Goal: Communication & Community: Answer question/provide support

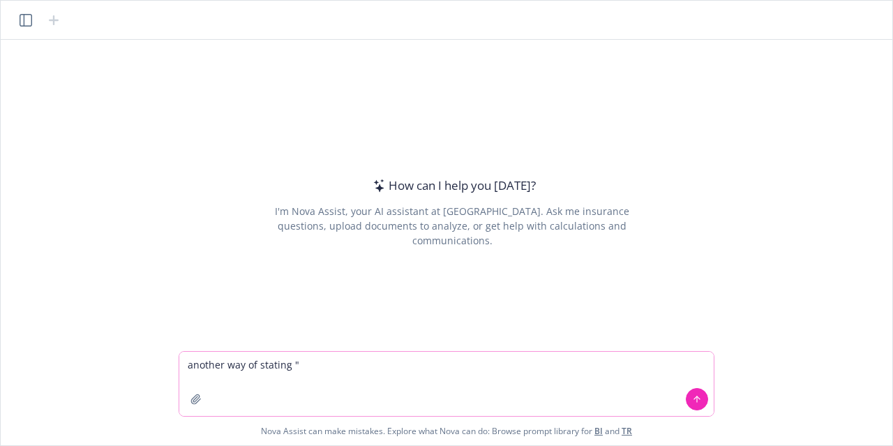
click at [484, 376] on textarea "another way of stating "" at bounding box center [446, 384] width 534 height 64
paste textarea "One-size-fits-all doesn’t work in ag. Lock in your 2026 coverage with Newfront …"
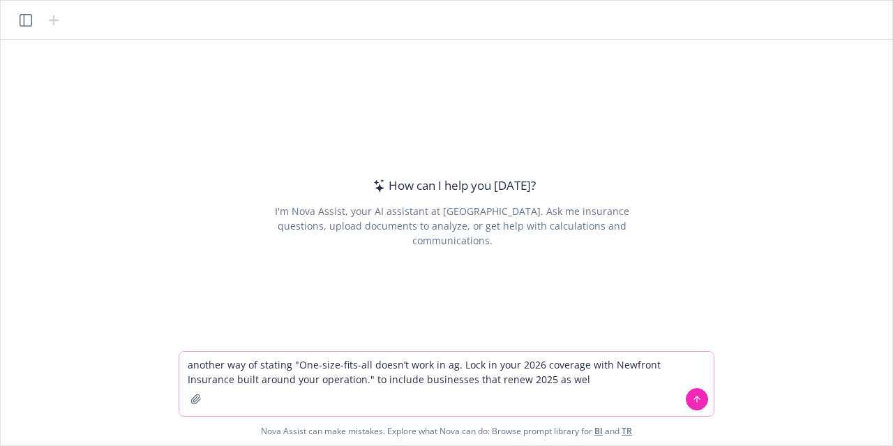
type textarea "another way of stating "One-size-fits-all doesn’t work in ag. Lock in your 2026…"
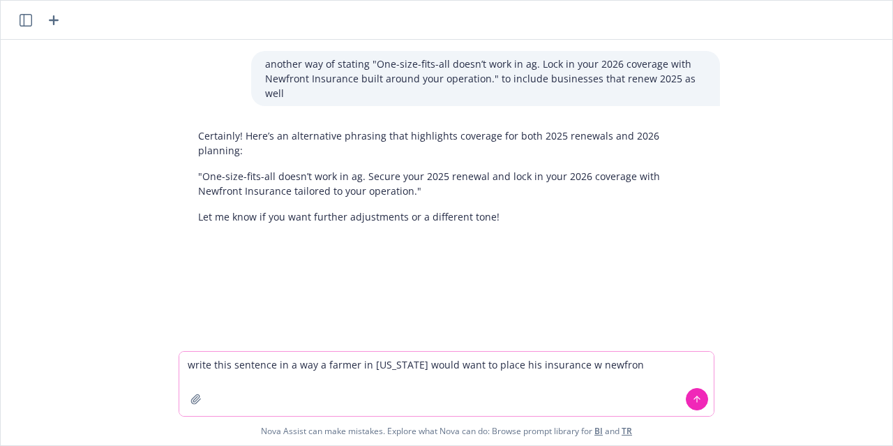
type textarea "write this sentence in a way a farmer in [US_STATE] would want to place his ins…"
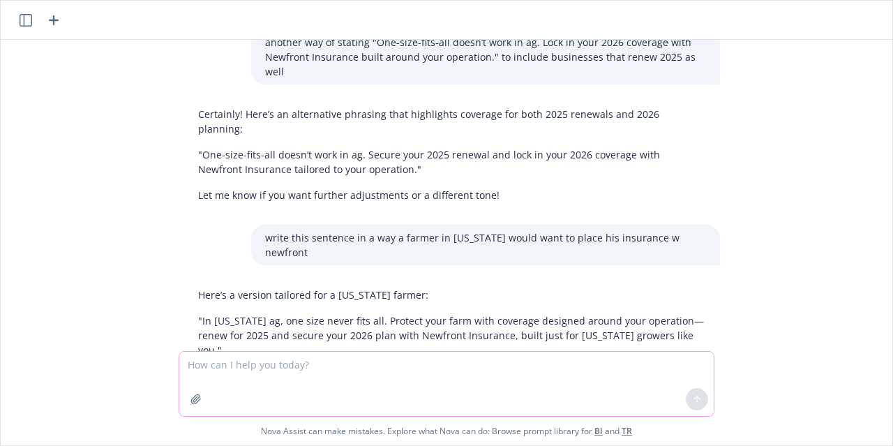
scroll to position [34, 0]
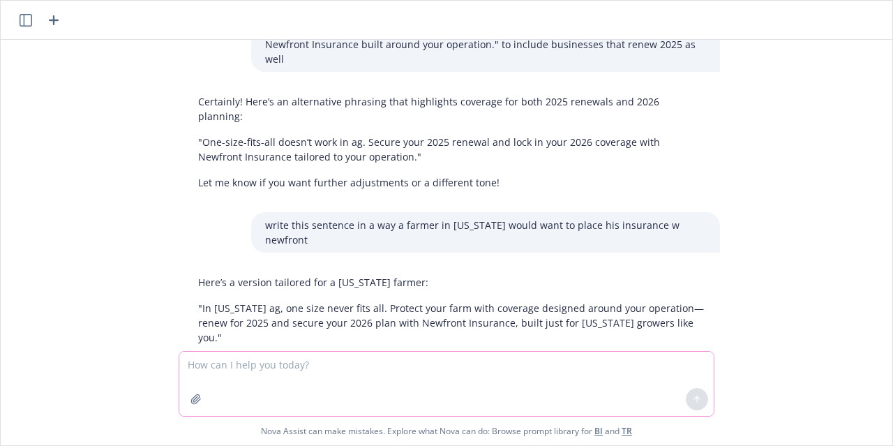
click at [484, 376] on textarea at bounding box center [446, 384] width 534 height 64
type textarea "more casaul and remove years"
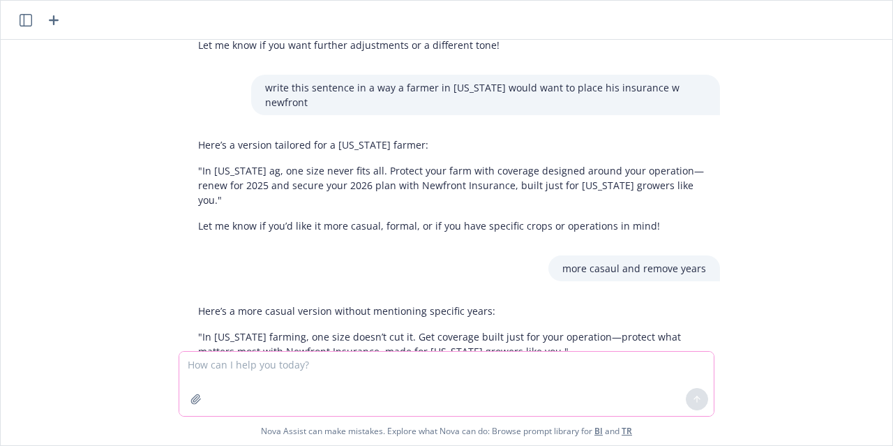
scroll to position [186, 0]
